Goal: Information Seeking & Learning: Learn about a topic

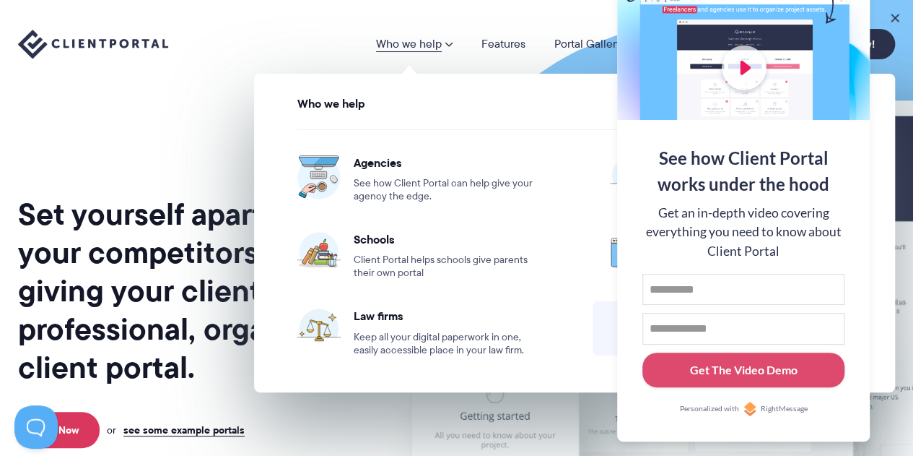
click at [337, 43] on div "Who we help Who we help View pricing Agencies See how Client Portal can help gi…" at bounding box center [456, 44] width 877 height 30
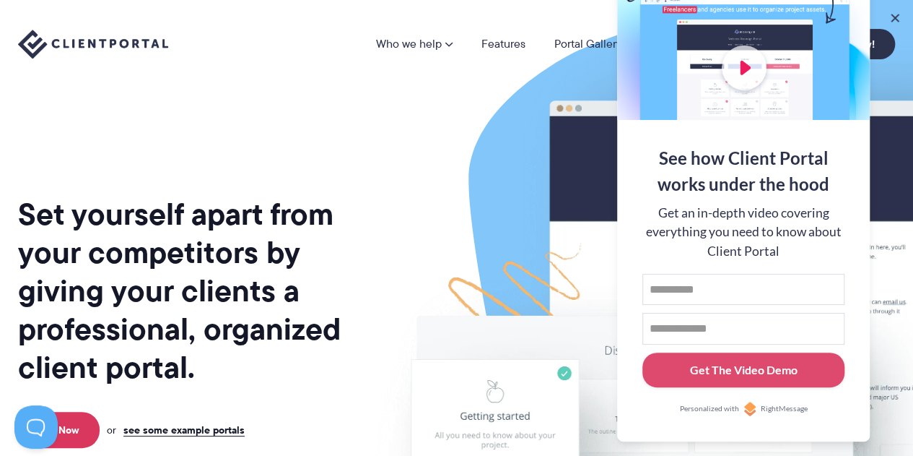
click at [462, 81] on div "Who we help Who we help View pricing Agencies See how Client Portal can help gi…" at bounding box center [456, 44] width 913 height 88
click at [898, 19] on button at bounding box center [895, 17] width 17 height 17
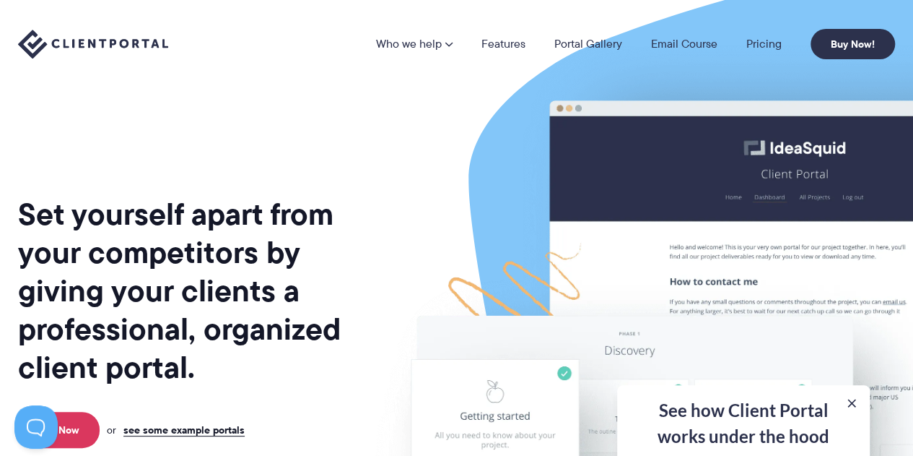
click at [437, 222] on img at bounding box center [754, 358] width 809 height 692
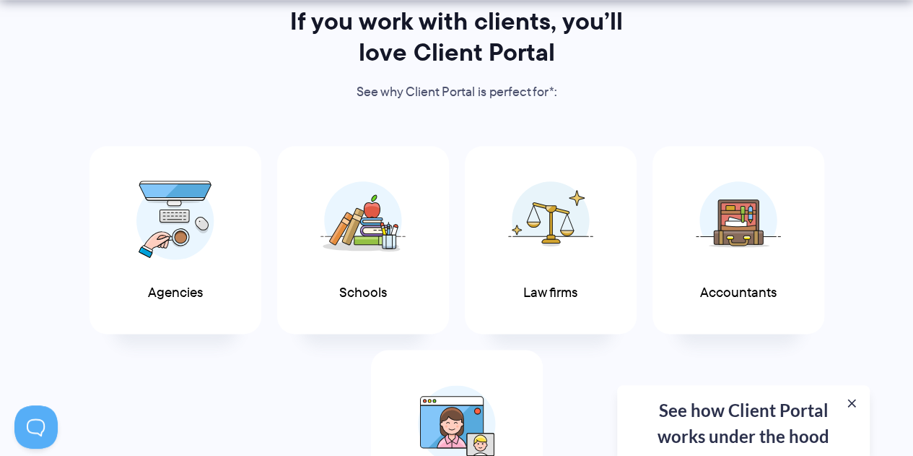
scroll to position [772, 0]
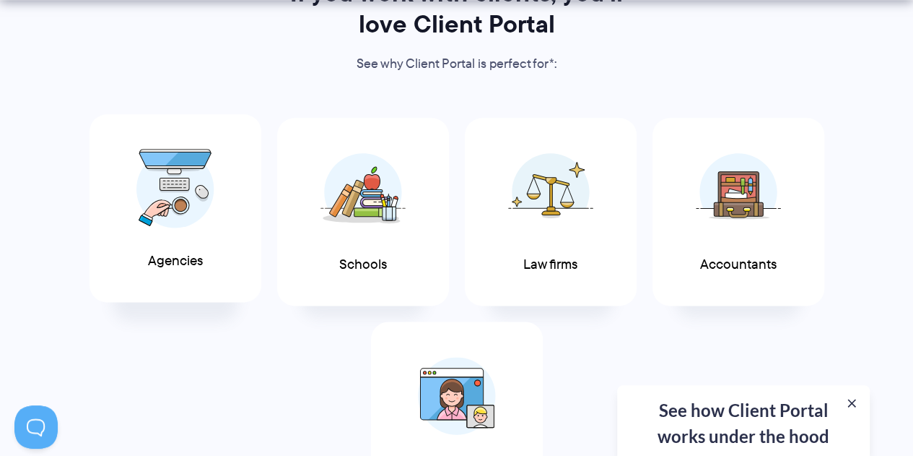
click at [212, 233] on span at bounding box center [175, 188] width 87 height 101
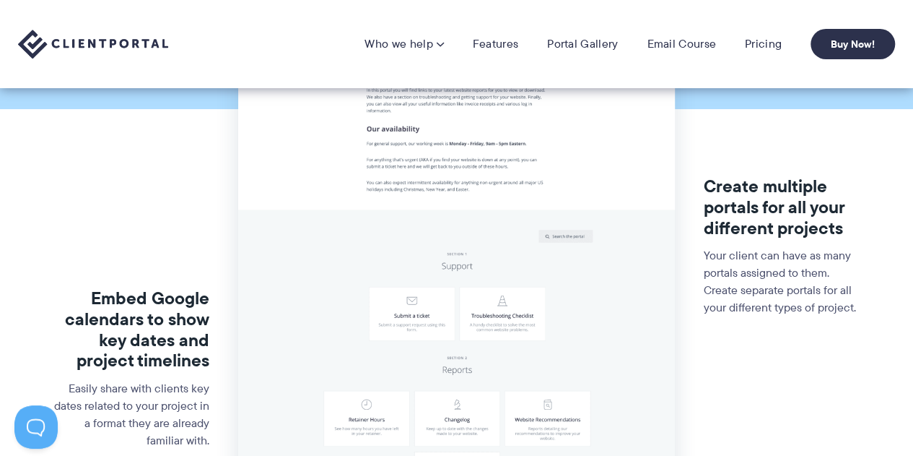
scroll to position [254, 0]
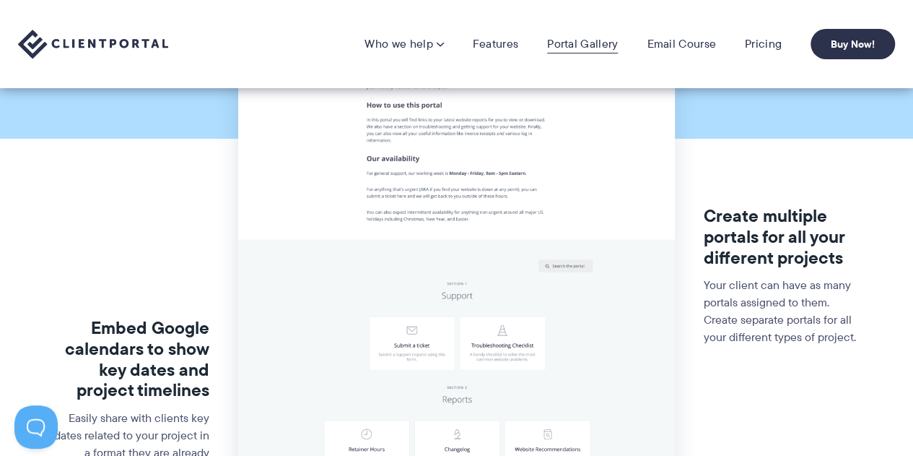
click at [589, 37] on link "Portal Gallery" at bounding box center [582, 44] width 71 height 14
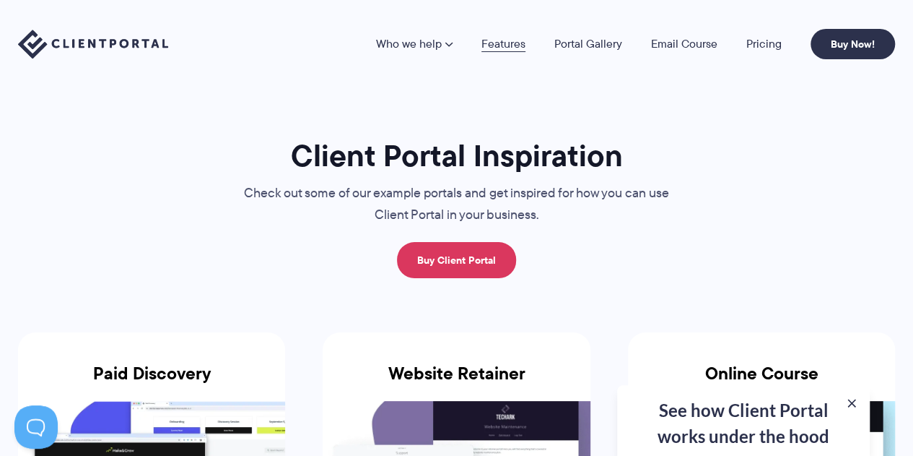
click at [511, 45] on link "Features" at bounding box center [504, 44] width 44 height 12
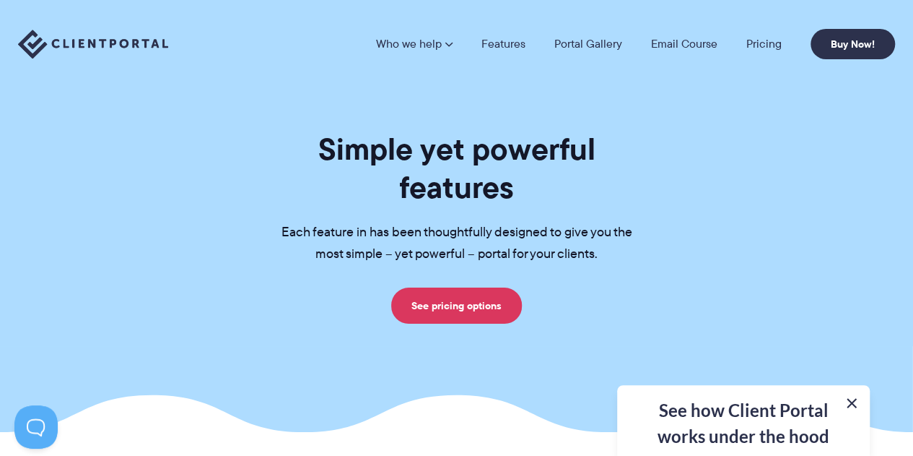
click at [853, 401] on button at bounding box center [851, 402] width 17 height 17
